Goal: Task Accomplishment & Management: Manage account settings

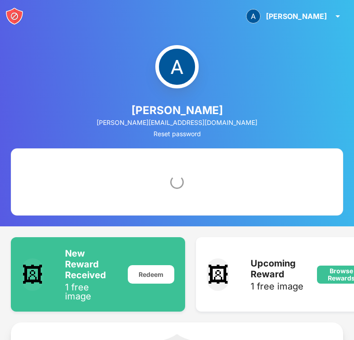
click at [15, 16] on img at bounding box center [14, 16] width 18 height 18
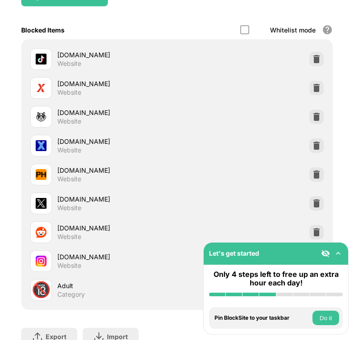
scroll to position [162, 0]
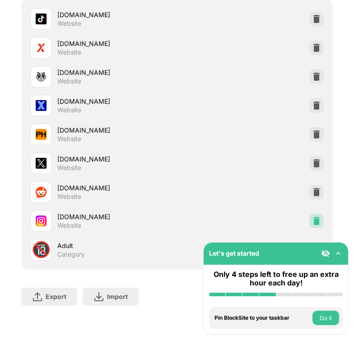
click at [316, 220] on img at bounding box center [316, 221] width 9 height 9
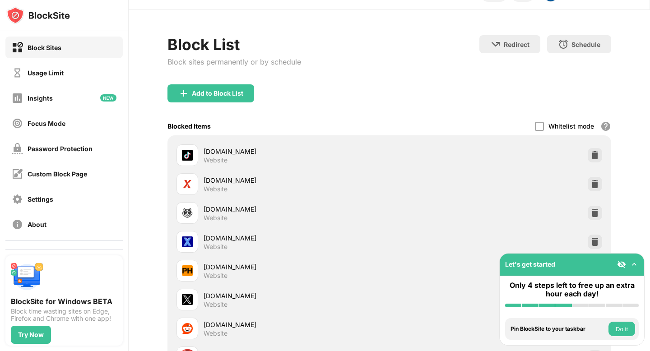
scroll to position [0, 0]
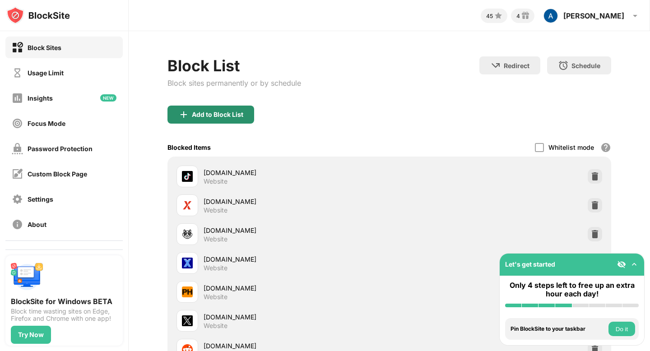
click at [194, 117] on div "Add to Block List" at bounding box center [217, 114] width 51 height 7
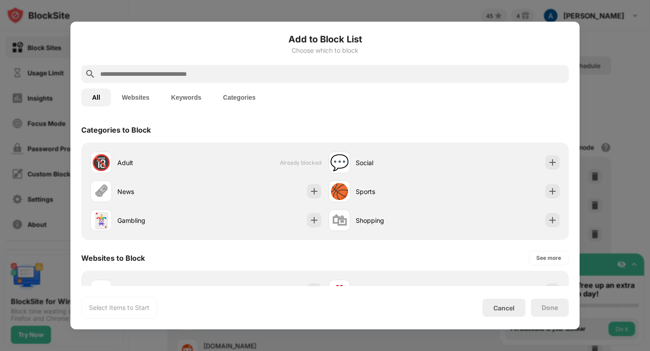
click at [218, 67] on div at bounding box center [324, 74] width 487 height 18
click at [222, 71] on input "text" at bounding box center [332, 74] width 466 height 11
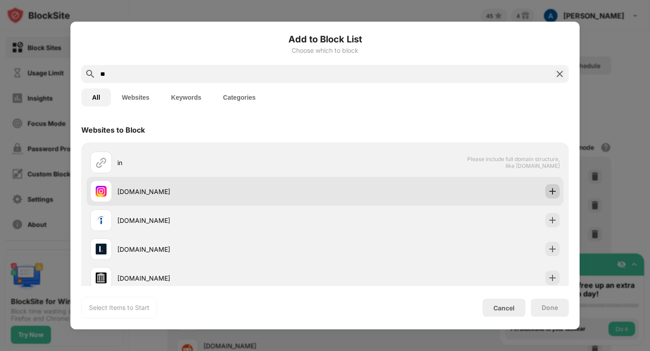
type input "**"
click at [353, 186] on div at bounding box center [552, 191] width 14 height 14
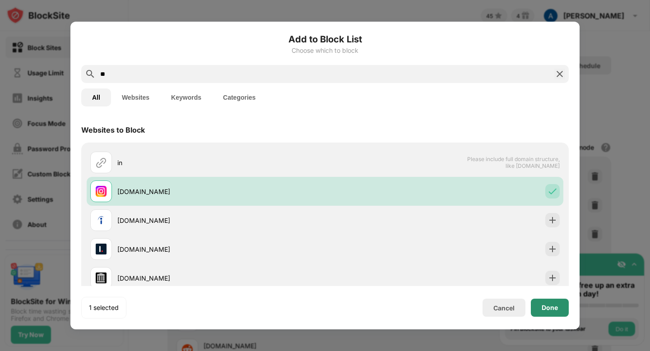
click at [353, 302] on div "Done" at bounding box center [550, 308] width 38 height 18
